Goal: Task Accomplishment & Management: Use online tool/utility

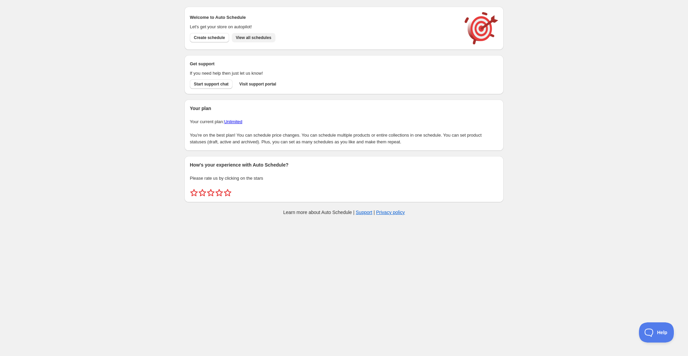
click at [268, 37] on span "View all schedules" at bounding box center [254, 37] width 36 height 5
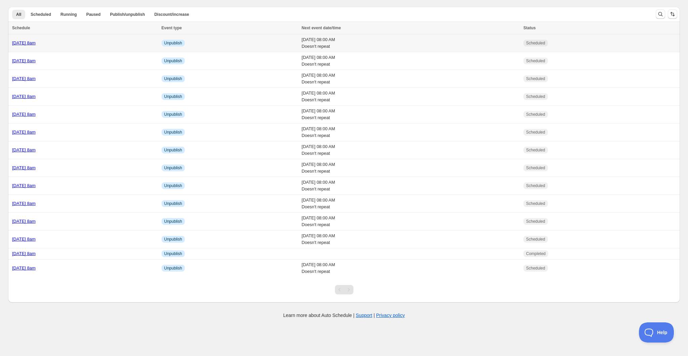
click at [135, 44] on div "[DATE] 8am" at bounding box center [85, 43] width 146 height 7
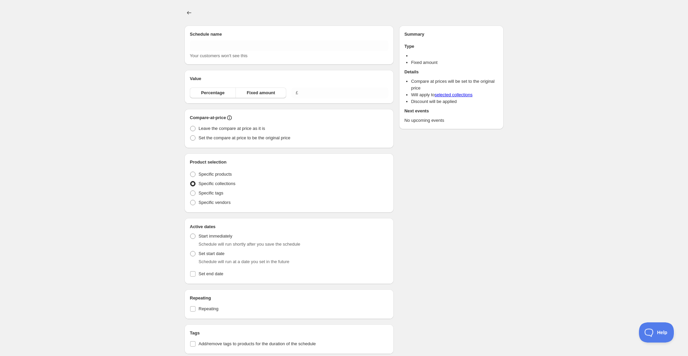
type input "[DATE] 8am"
radio input "true"
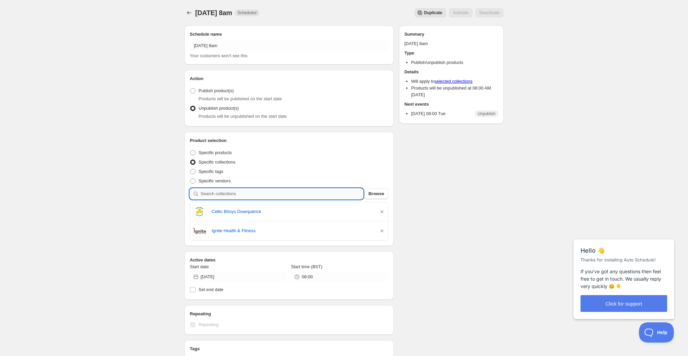
click at [259, 195] on input "search" at bounding box center [282, 193] width 163 height 11
type input "k"
